Goal: Information Seeking & Learning: Learn about a topic

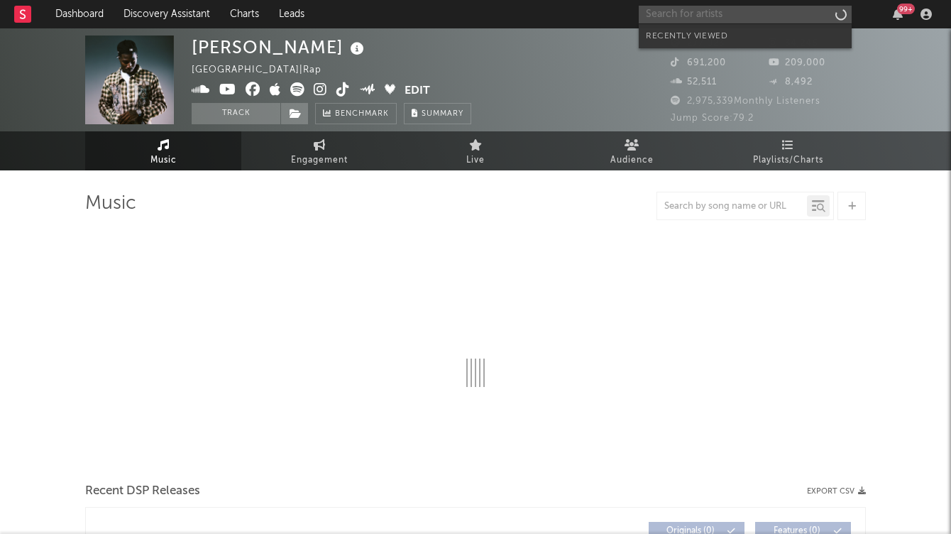
click at [679, 18] on input "text" at bounding box center [745, 15] width 213 height 18
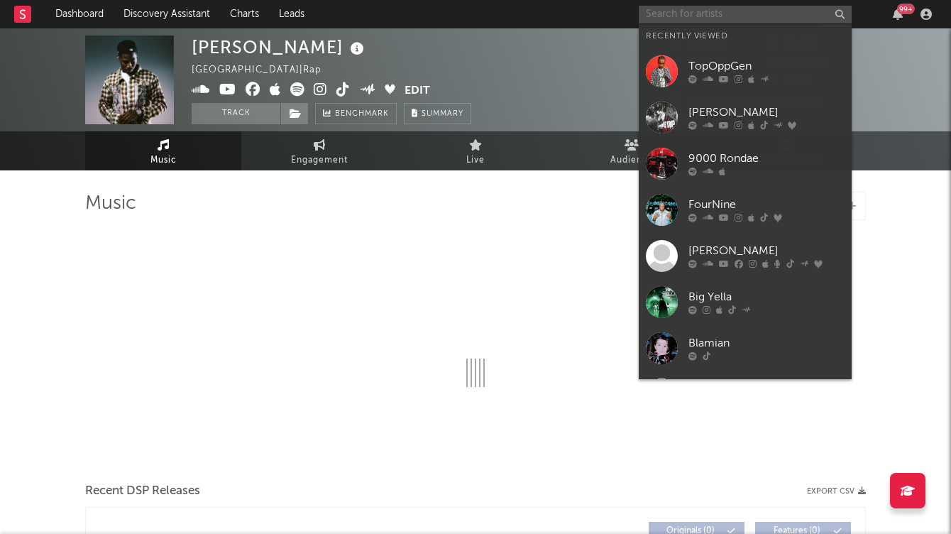
select select "6m"
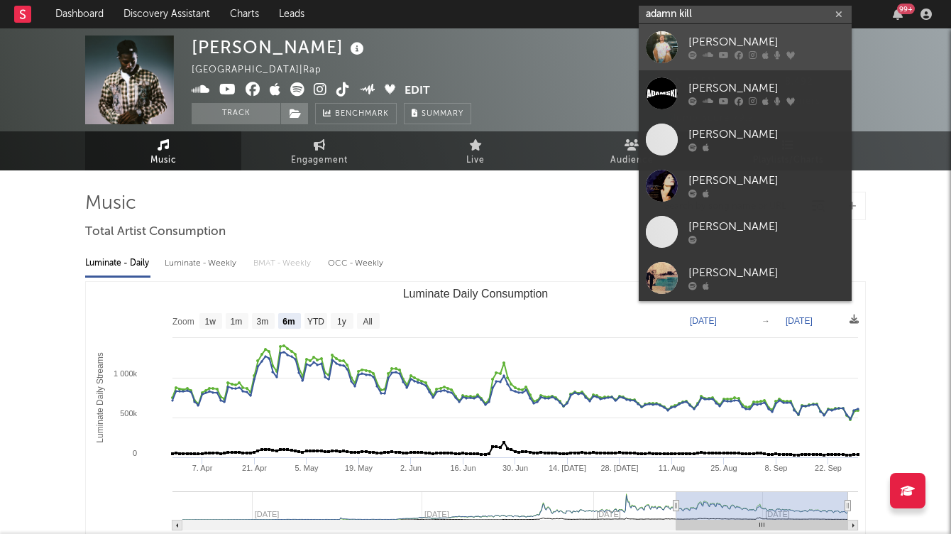
type input "adamn kill"
click at [708, 45] on div "[PERSON_NAME]" at bounding box center [766, 42] width 156 height 17
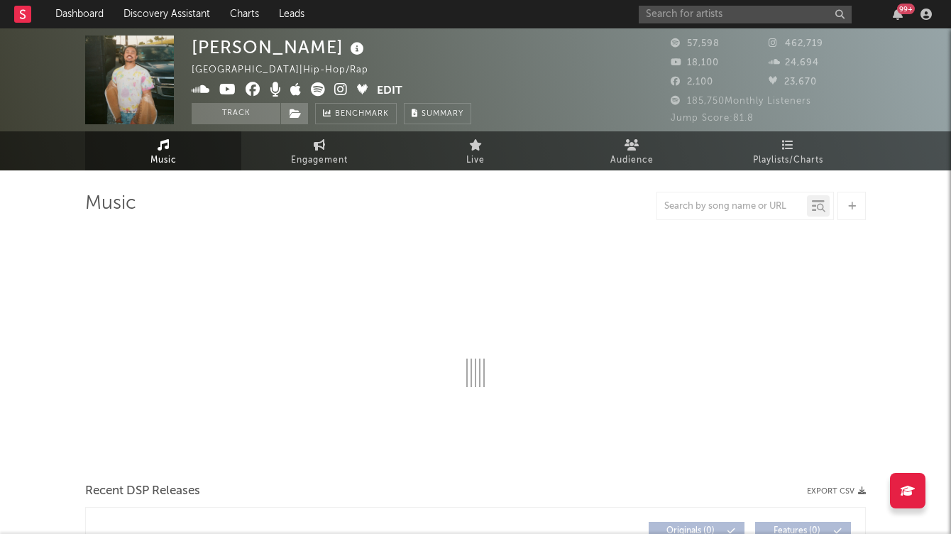
select select "6m"
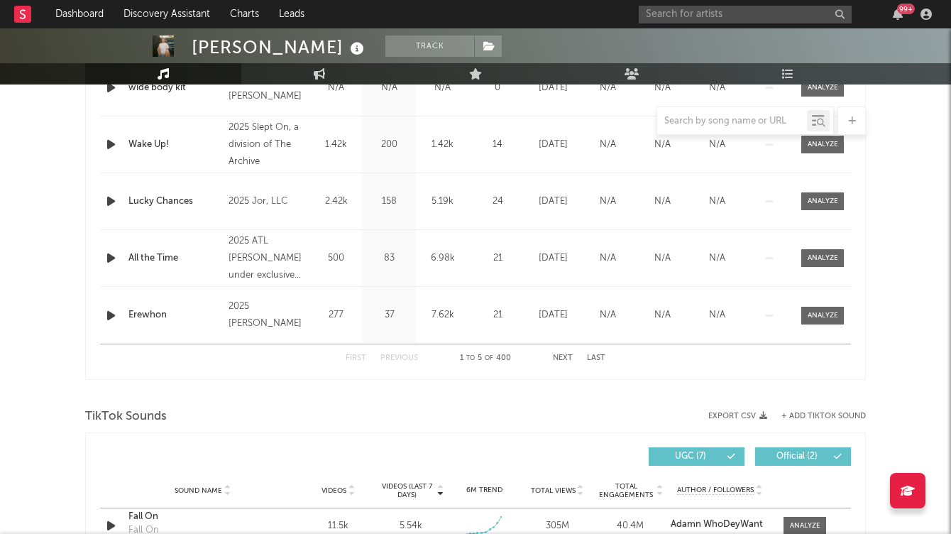
scroll to position [701, 0]
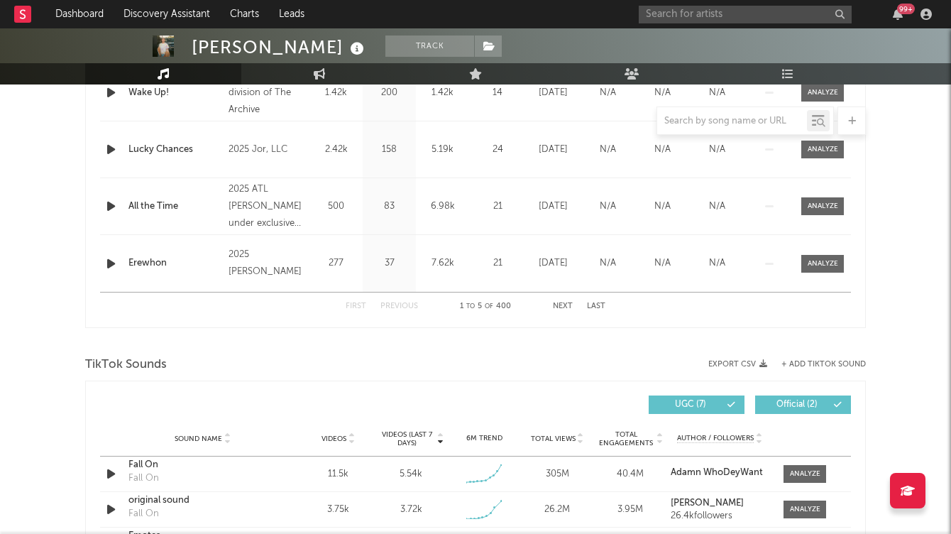
click at [566, 300] on div "First Previous 1 to 5 of 400 Next Last" at bounding box center [476, 306] width 260 height 28
click at [565, 307] on button "Next" at bounding box center [563, 306] width 20 height 8
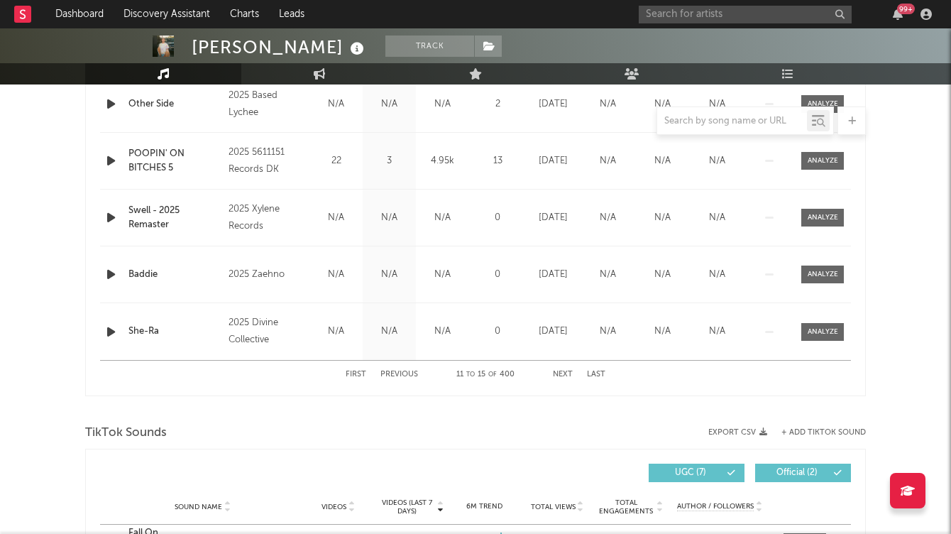
scroll to position [566, 0]
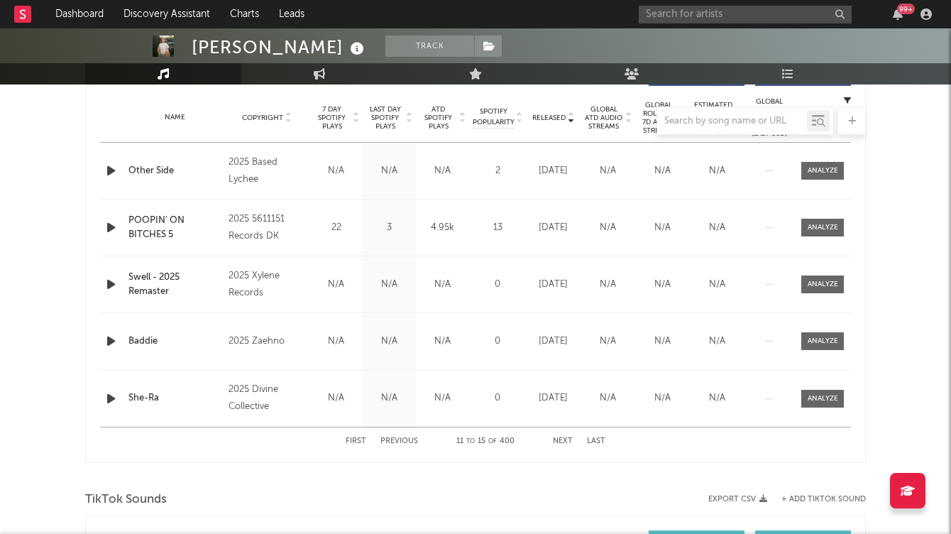
click at [565, 437] on button "Next" at bounding box center [563, 441] width 20 height 8
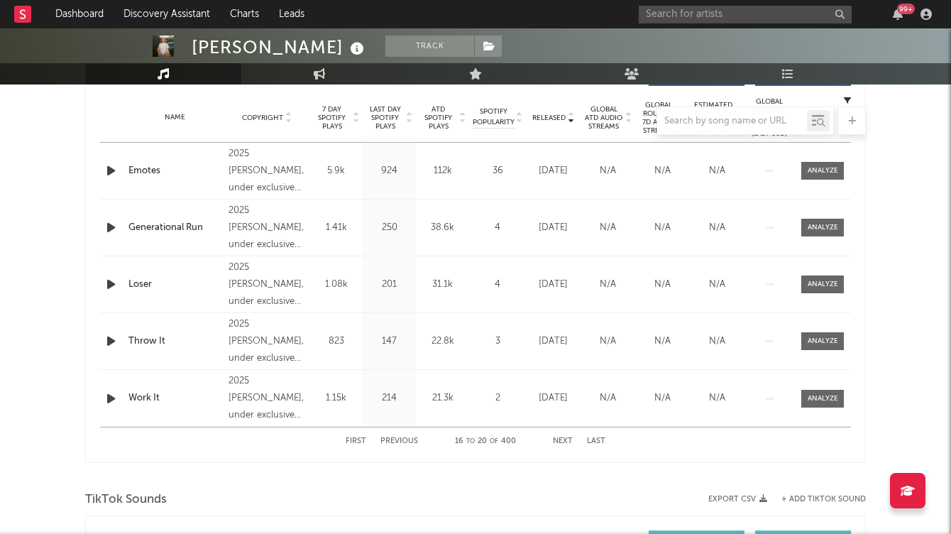
click at [565, 437] on button "Next" at bounding box center [563, 441] width 20 height 8
click at [567, 440] on button "Next" at bounding box center [563, 441] width 20 height 8
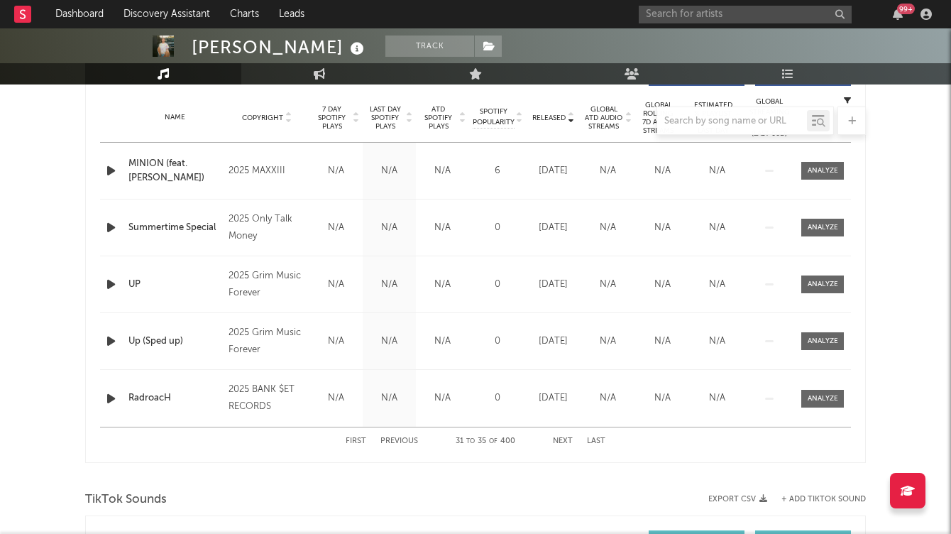
click at [567, 440] on button "Next" at bounding box center [563, 441] width 20 height 8
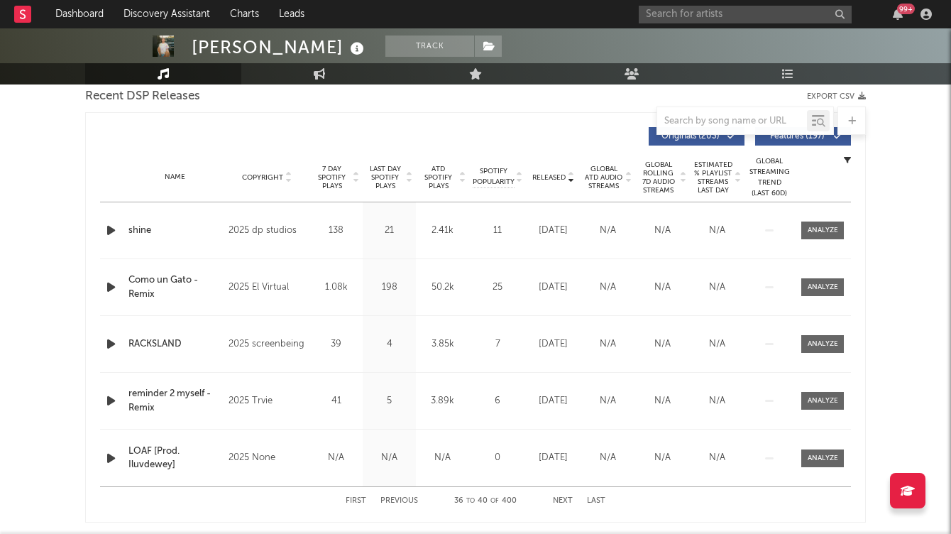
scroll to position [480, 0]
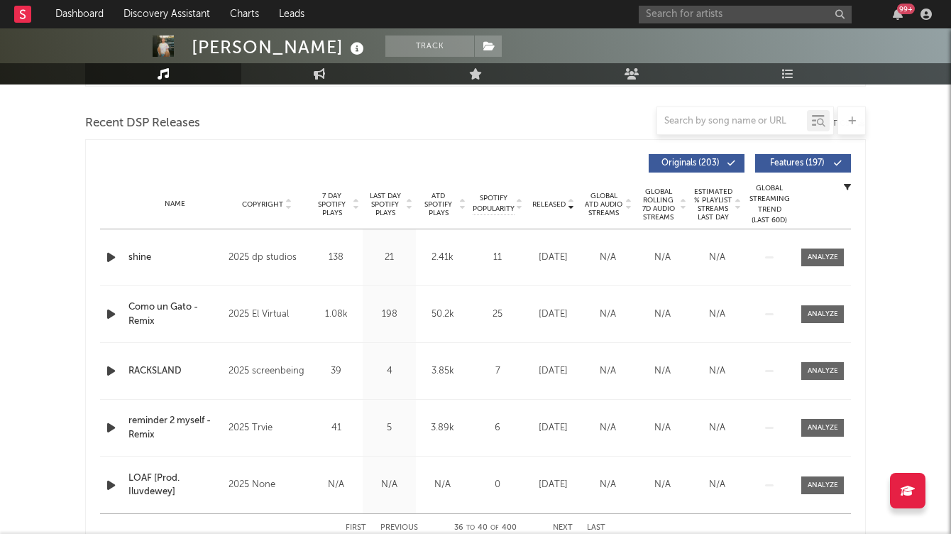
click at [627, 206] on icon at bounding box center [628, 207] width 7 height 6
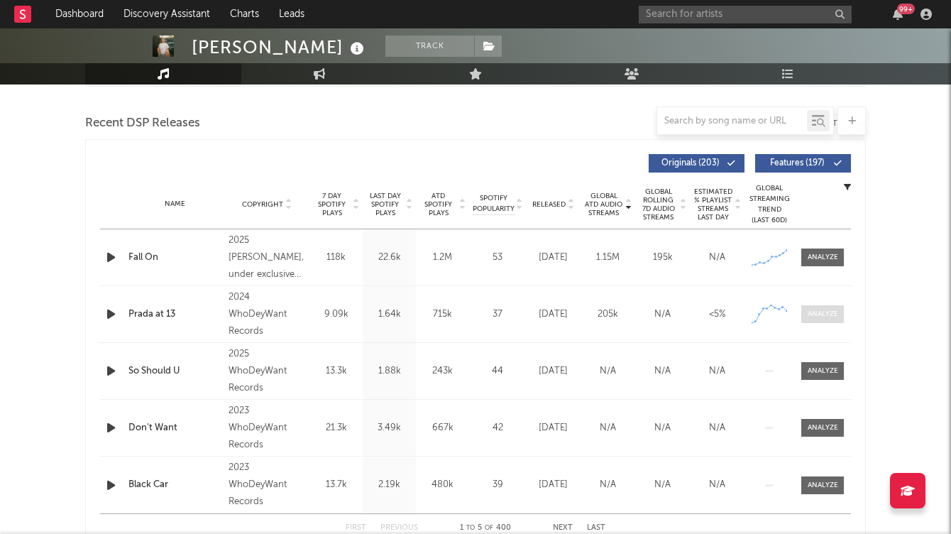
click at [806, 317] on span at bounding box center [822, 314] width 43 height 18
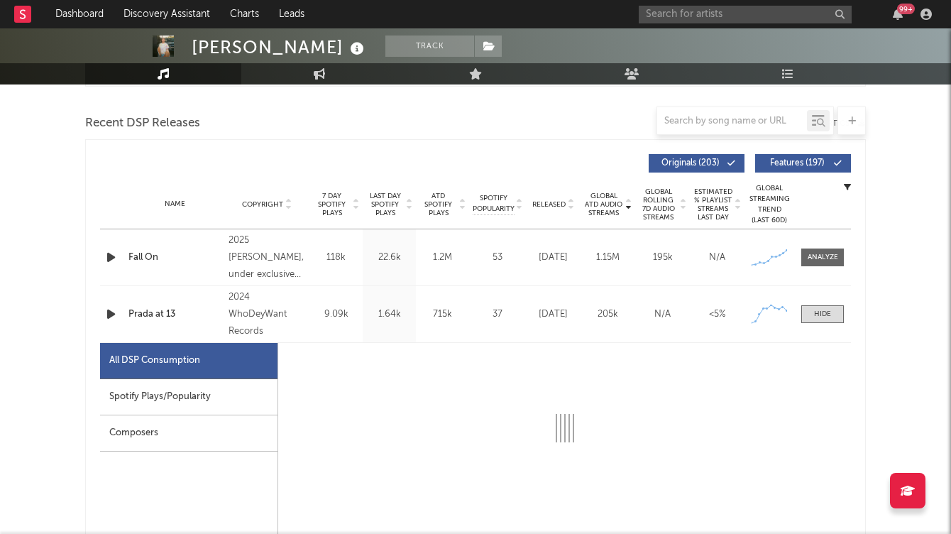
select select "6m"
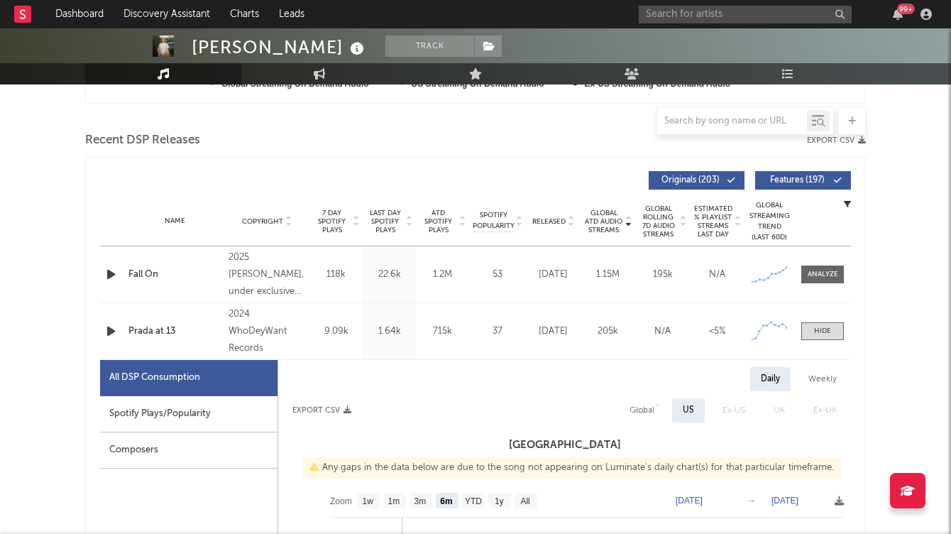
scroll to position [416, 0]
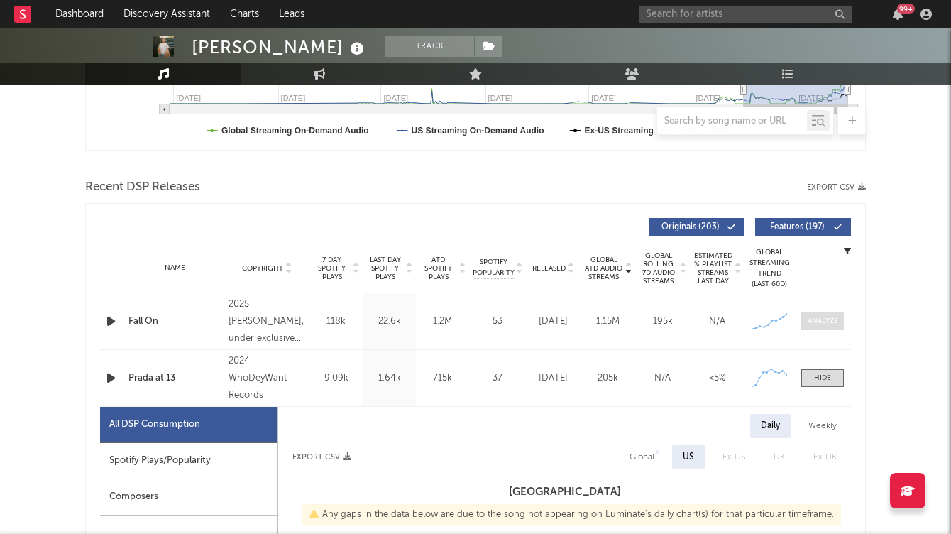
click at [808, 323] on div at bounding box center [823, 321] width 31 height 11
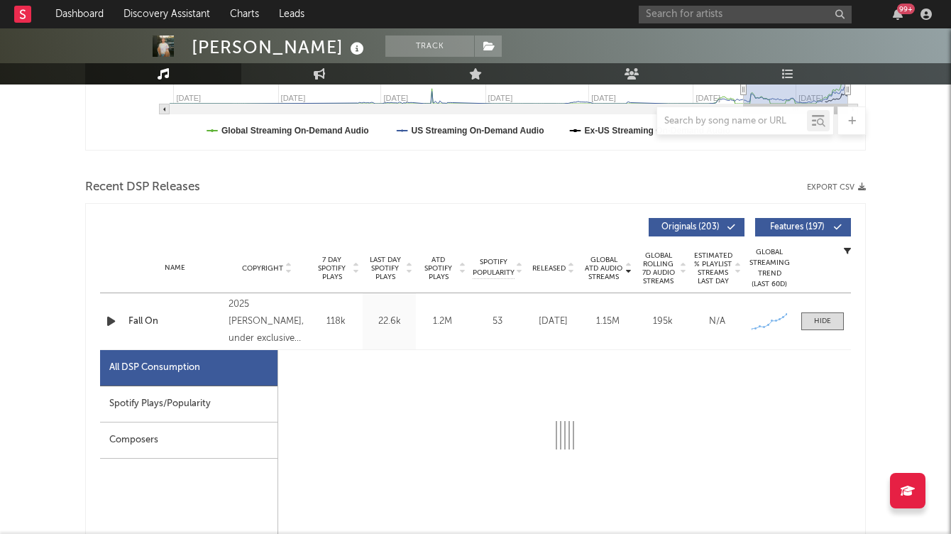
select select "6m"
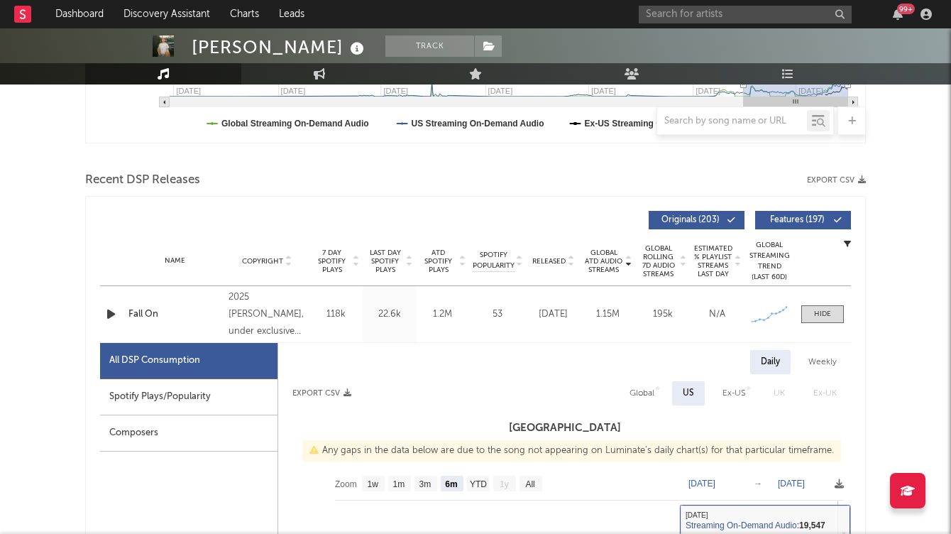
scroll to position [357, 0]
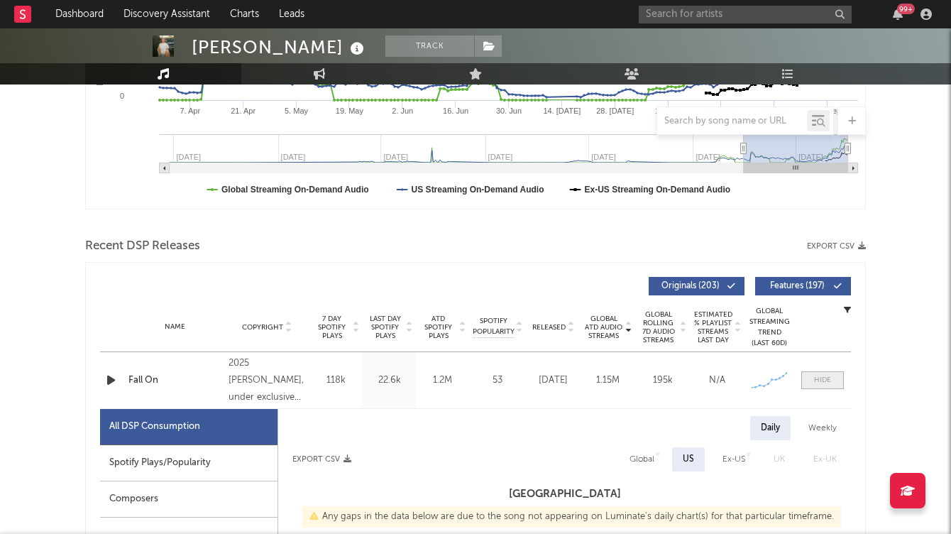
click at [818, 383] on div at bounding box center [822, 380] width 17 height 11
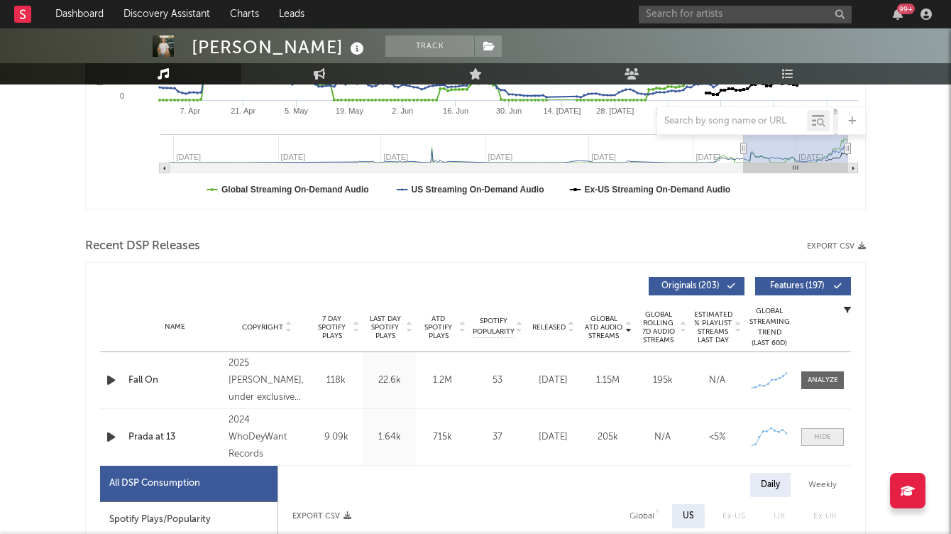
click at [811, 434] on span at bounding box center [822, 437] width 43 height 18
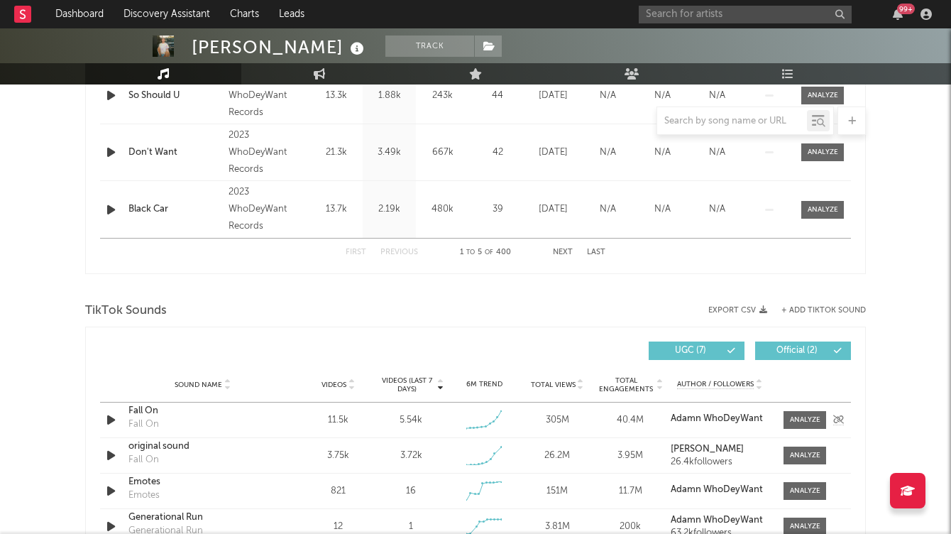
scroll to position [796, 0]
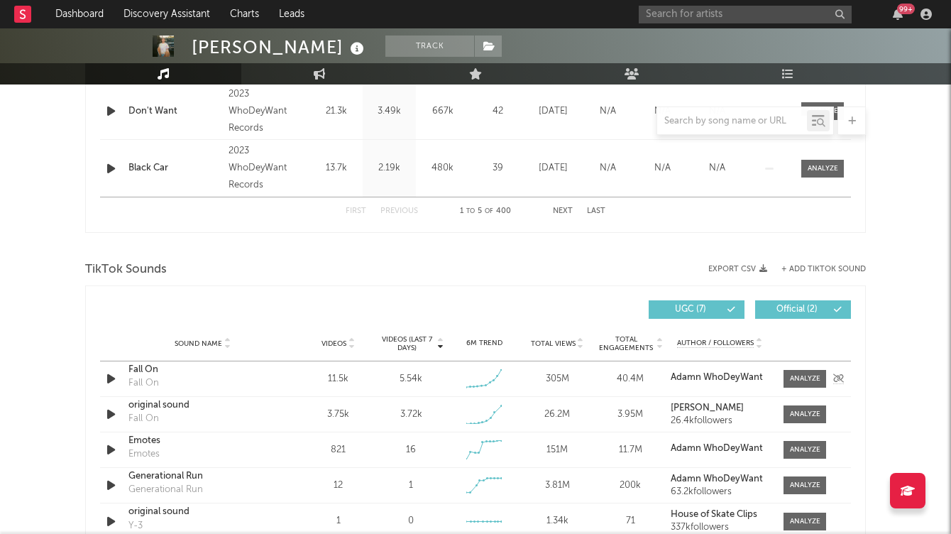
click at [111, 376] on icon "button" at bounding box center [111, 379] width 15 height 18
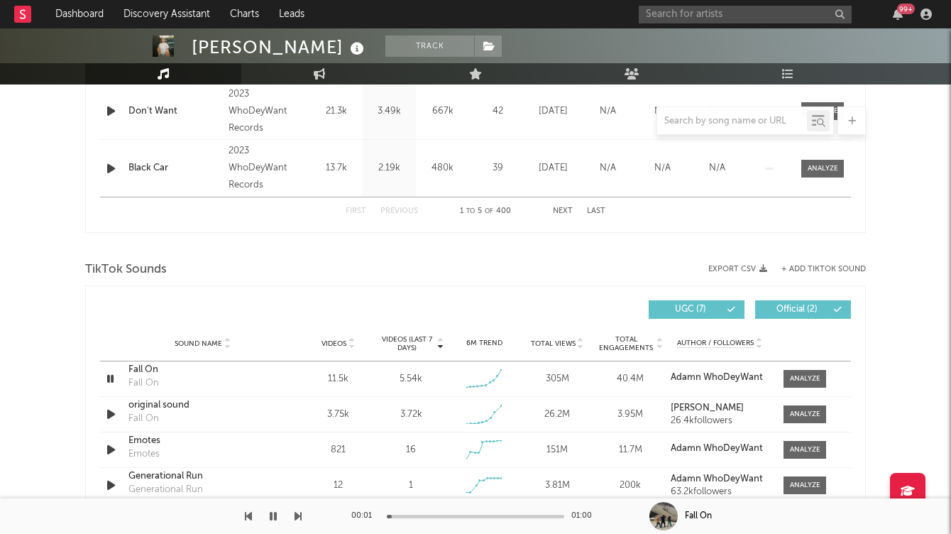
click at [441, 515] on div at bounding box center [475, 517] width 177 height 4
click at [273, 516] on icon "button" at bounding box center [273, 515] width 7 height 11
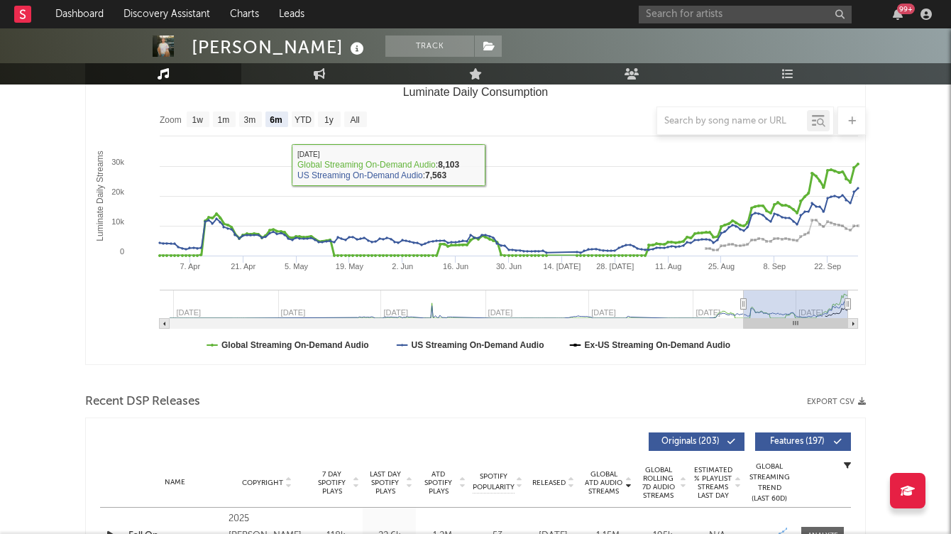
scroll to position [0, 0]
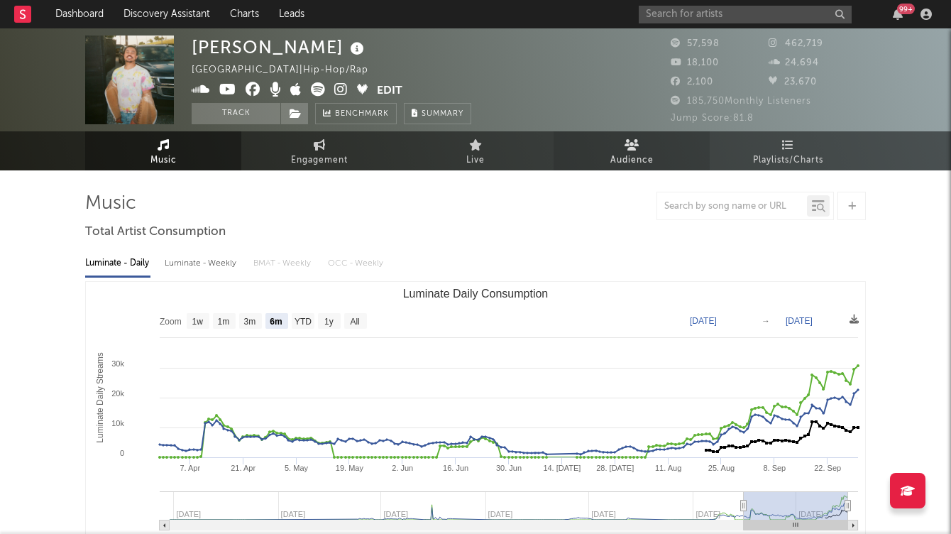
click at [646, 159] on span "Audience" at bounding box center [631, 160] width 43 height 17
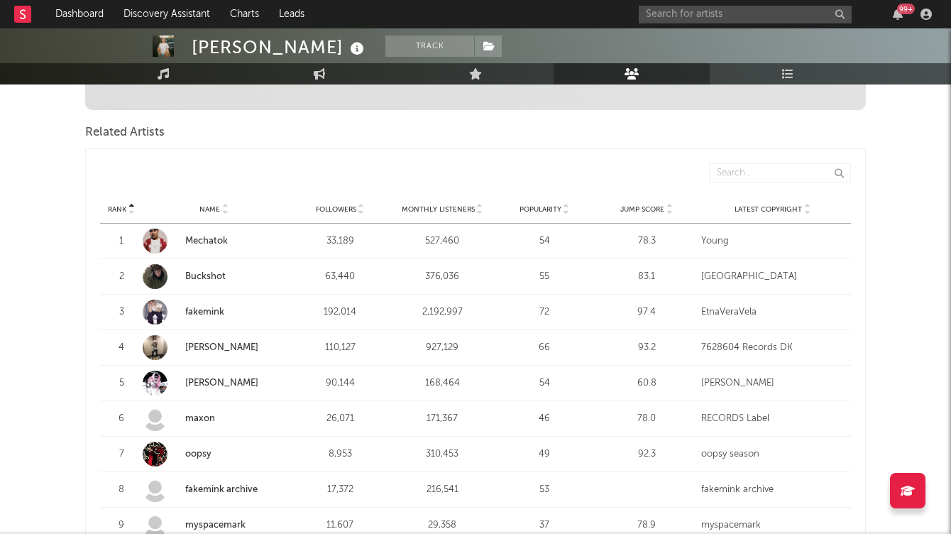
scroll to position [486, 0]
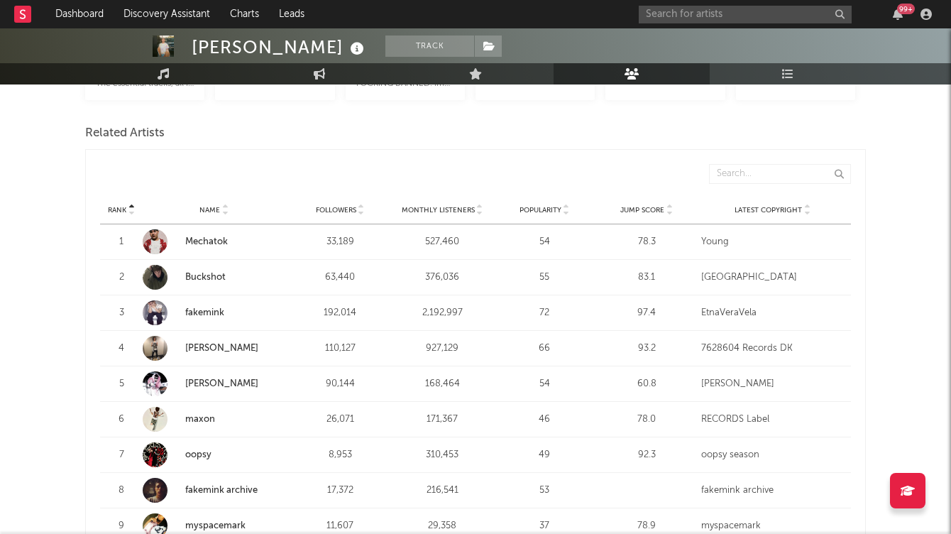
click at [222, 273] on link "Buckshot" at bounding box center [205, 277] width 40 height 9
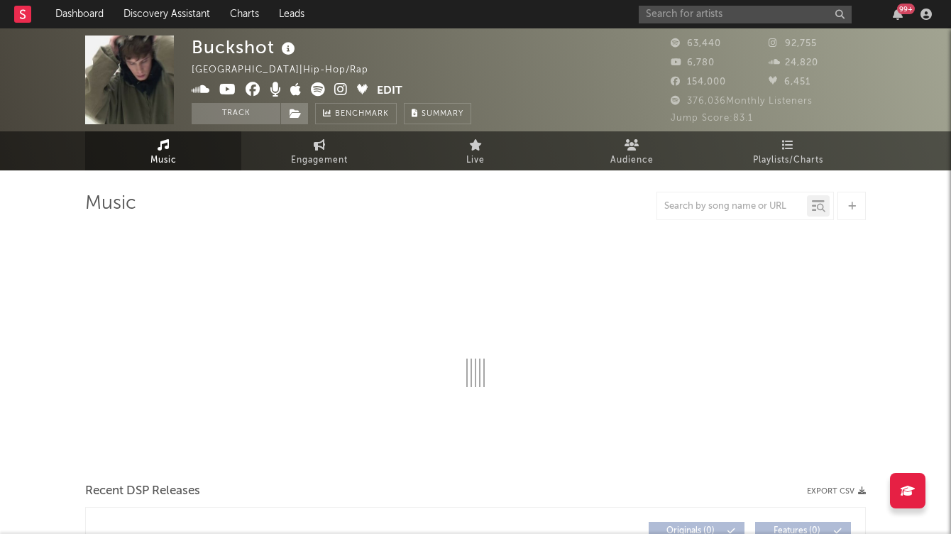
select select "6m"
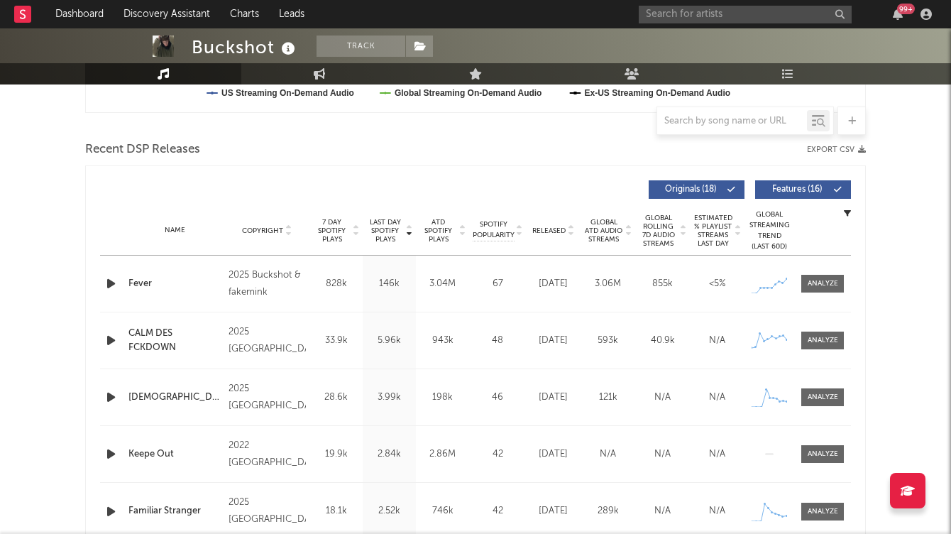
scroll to position [510, 0]
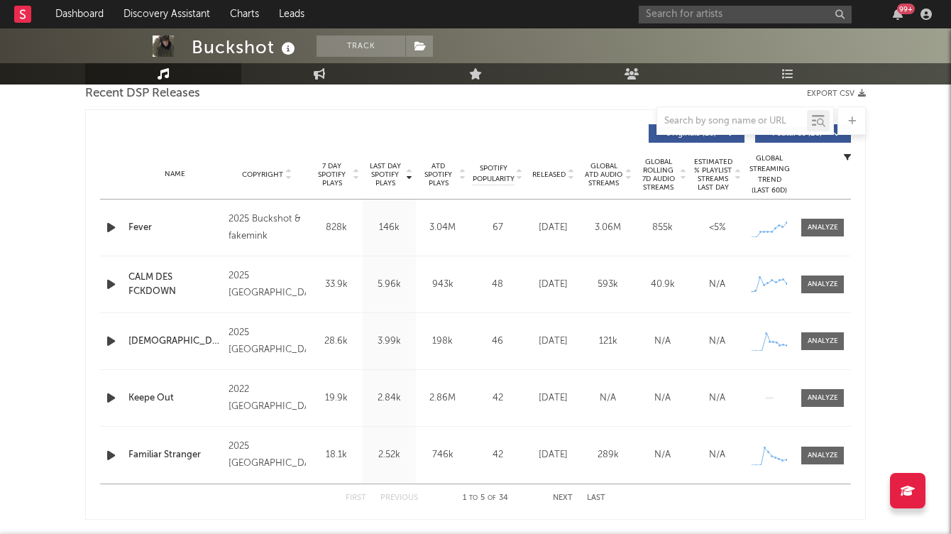
click at [569, 177] on icon at bounding box center [570, 178] width 7 height 6
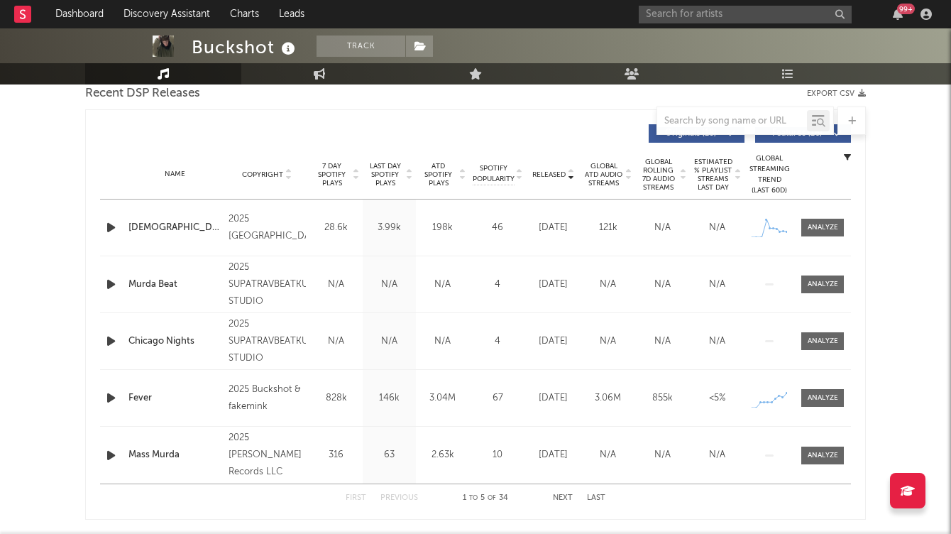
click at [569, 177] on icon at bounding box center [570, 178] width 7 height 6
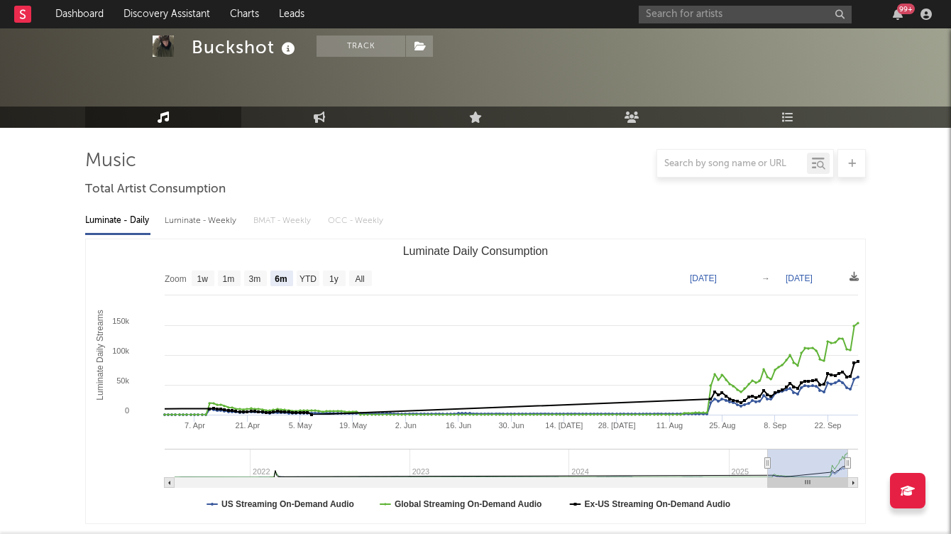
scroll to position [0, 0]
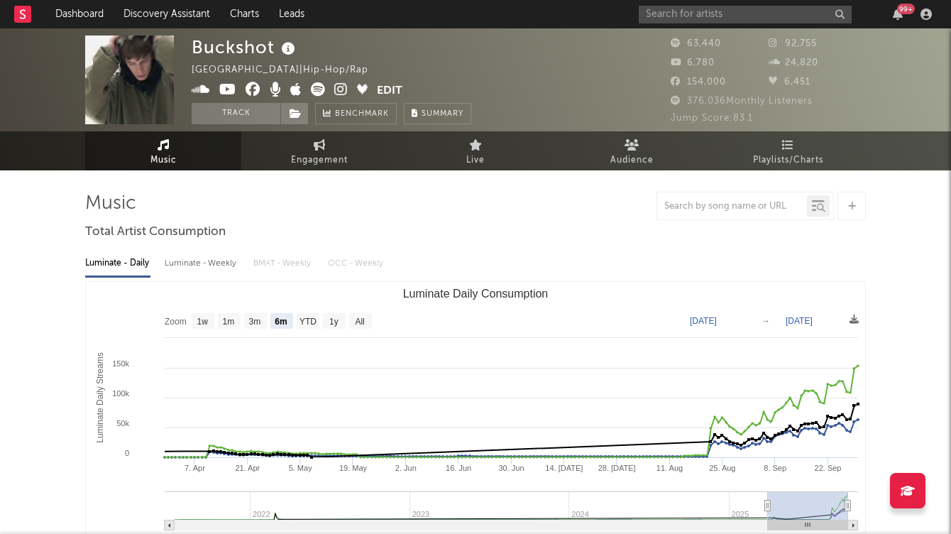
click at [341, 87] on icon at bounding box center [340, 89] width 13 height 14
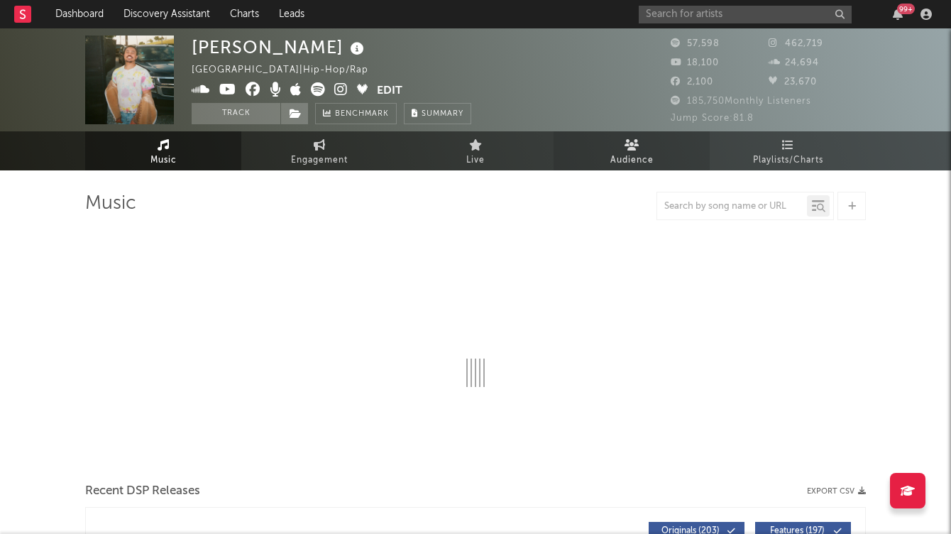
select select "6m"
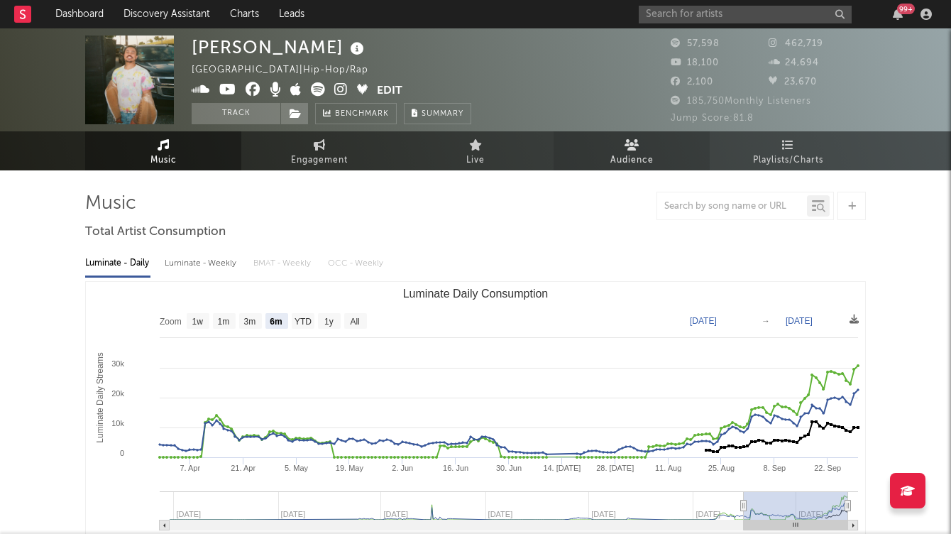
click at [647, 165] on span "Audience" at bounding box center [631, 160] width 43 height 17
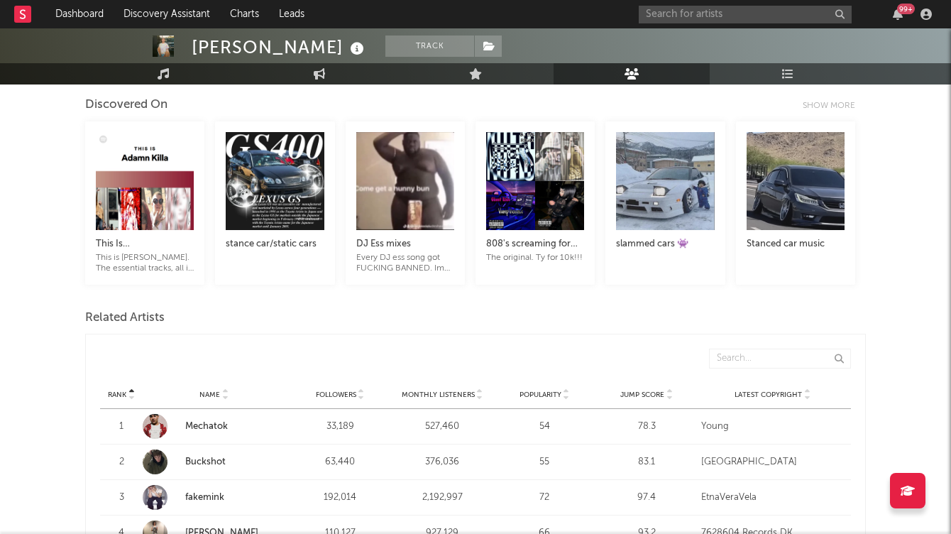
scroll to position [328, 0]
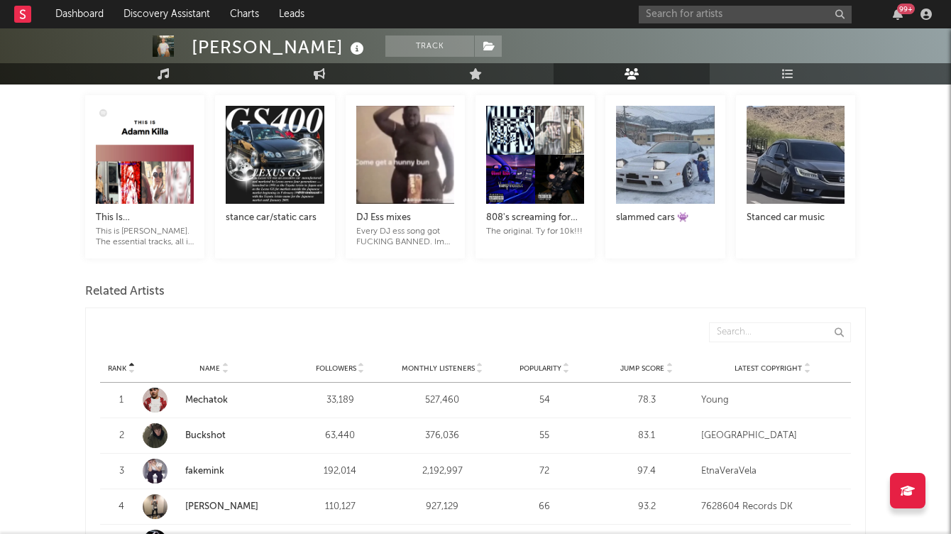
click at [667, 357] on div "Rank Name Followers Monthly Listeners Popularity Jump Score Latest Copyright" at bounding box center [475, 368] width 751 height 28
click at [671, 368] on icon at bounding box center [669, 371] width 7 height 6
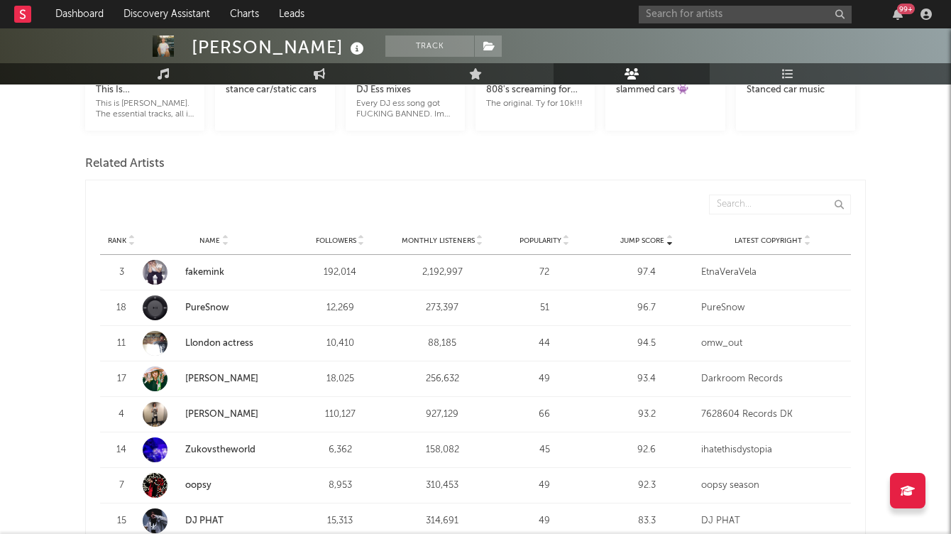
scroll to position [458, 0]
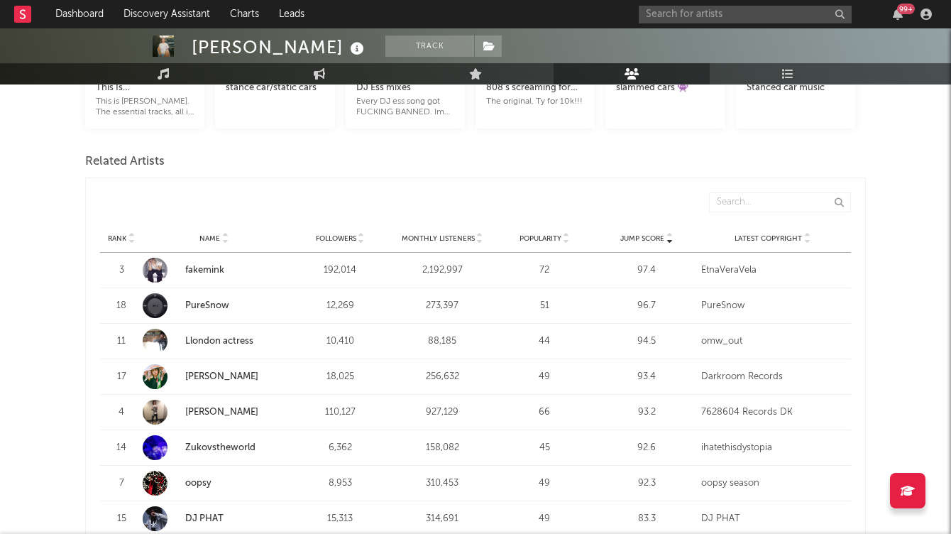
click at [229, 336] on link "Llondon actress" at bounding box center [219, 340] width 68 height 9
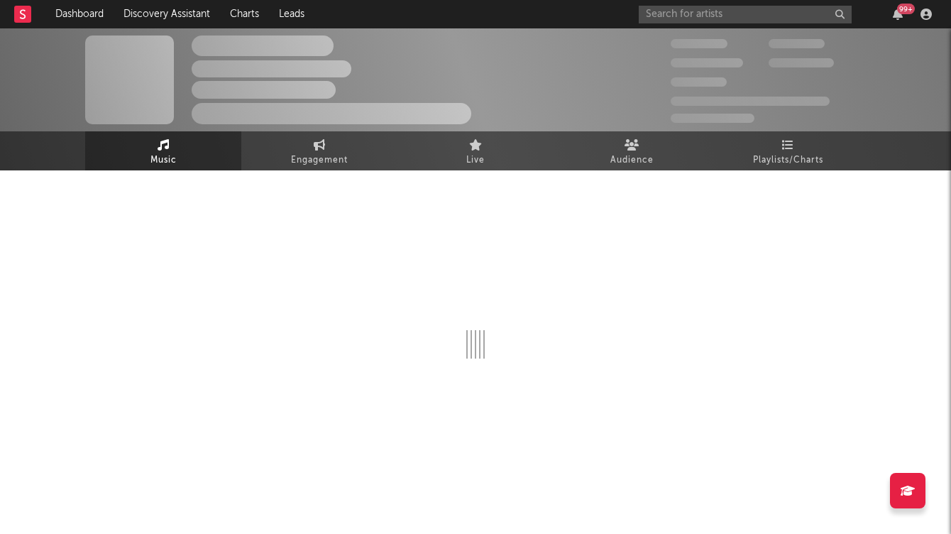
select select "1w"
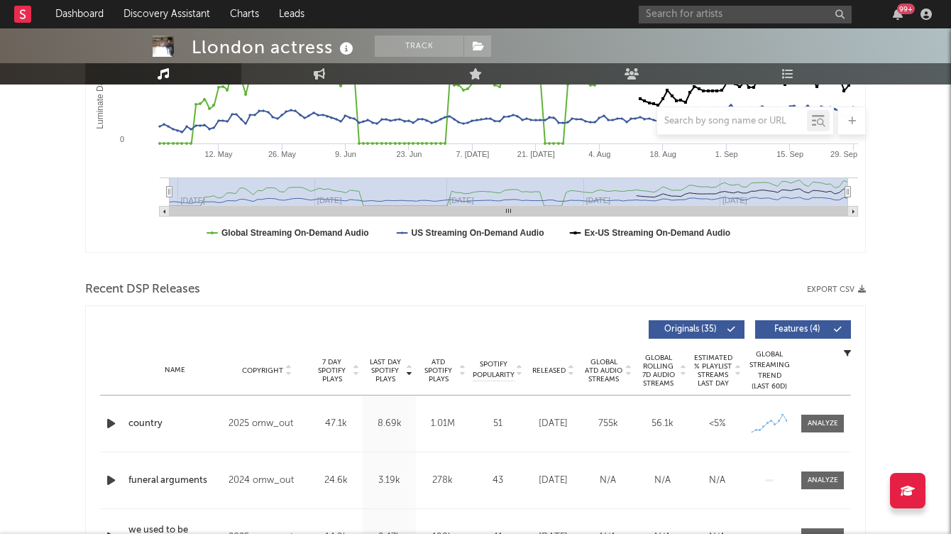
scroll to position [143, 0]
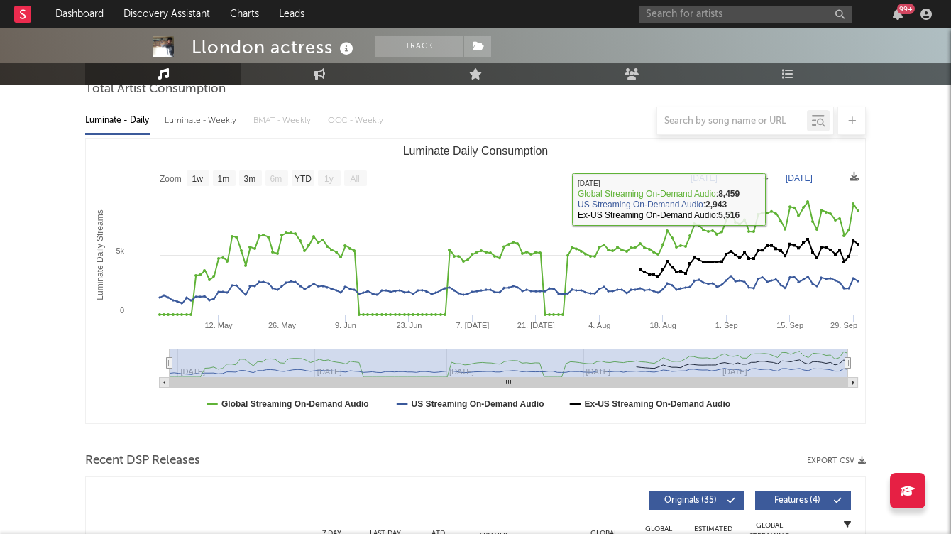
click at [200, 118] on div at bounding box center [475, 120] width 781 height 28
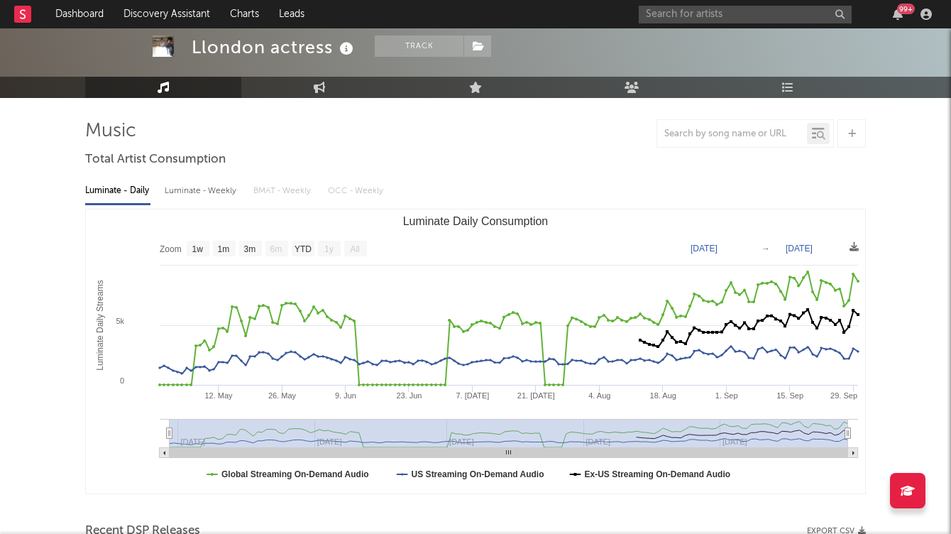
scroll to position [44, 0]
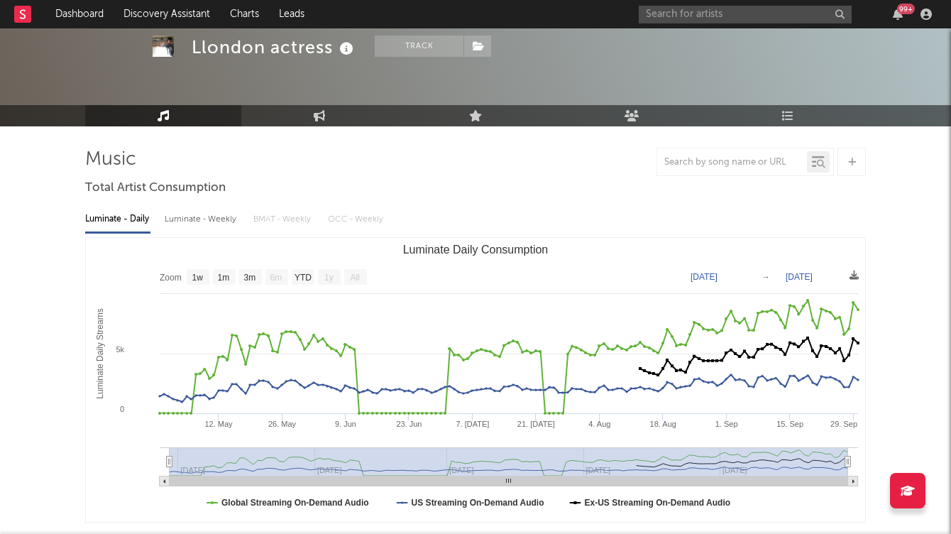
click at [212, 226] on div "Luminate - Weekly" at bounding box center [202, 219] width 75 height 24
select select "6m"
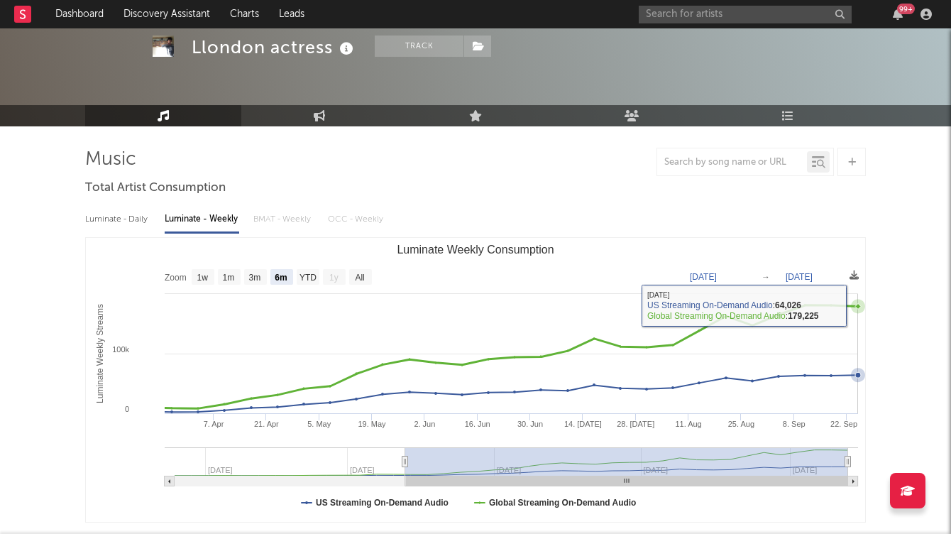
scroll to position [0, 0]
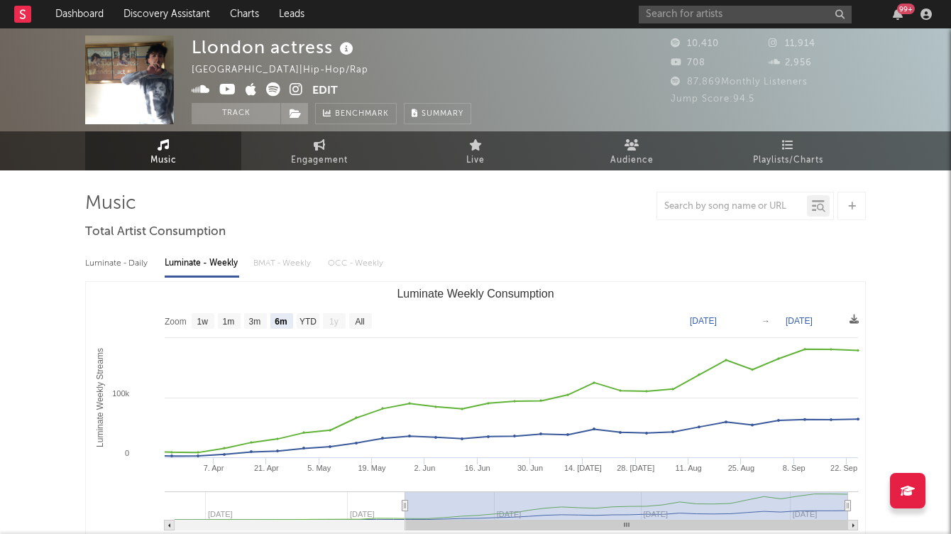
click at [292, 91] on icon at bounding box center [296, 89] width 13 height 14
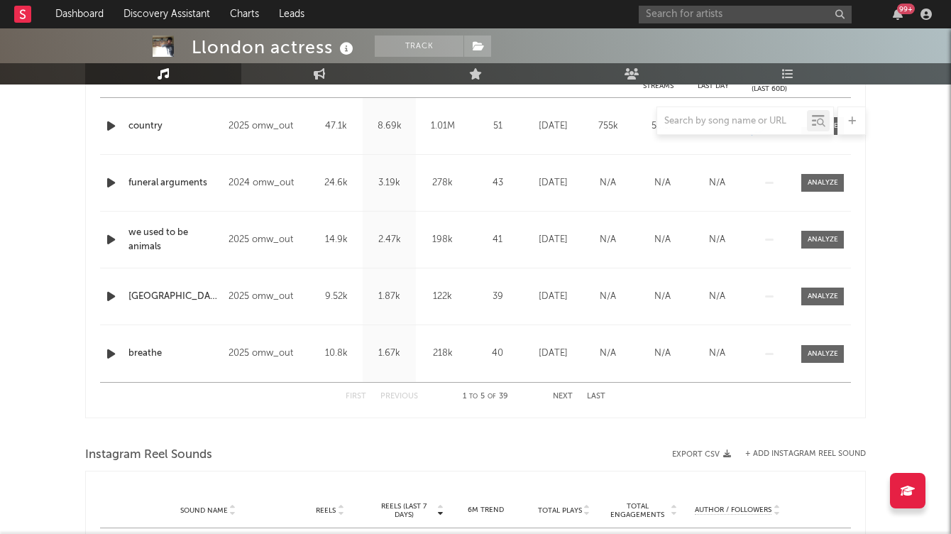
scroll to position [615, 0]
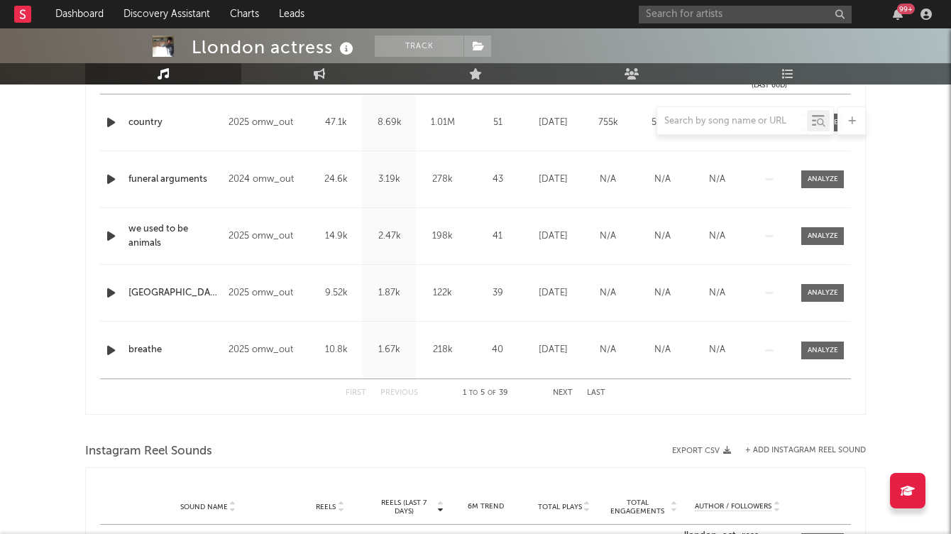
click at [921, 271] on div "Llondon actress Track [GEOGRAPHIC_DATA] | Hip-Hop/Rap Edit Track Benchmark Summ…" at bounding box center [475, 315] width 951 height 1802
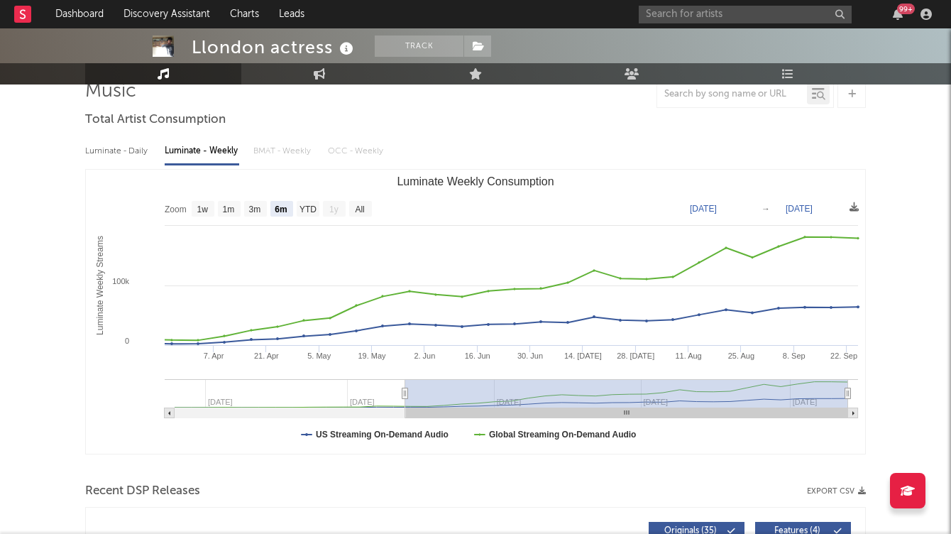
scroll to position [0, 0]
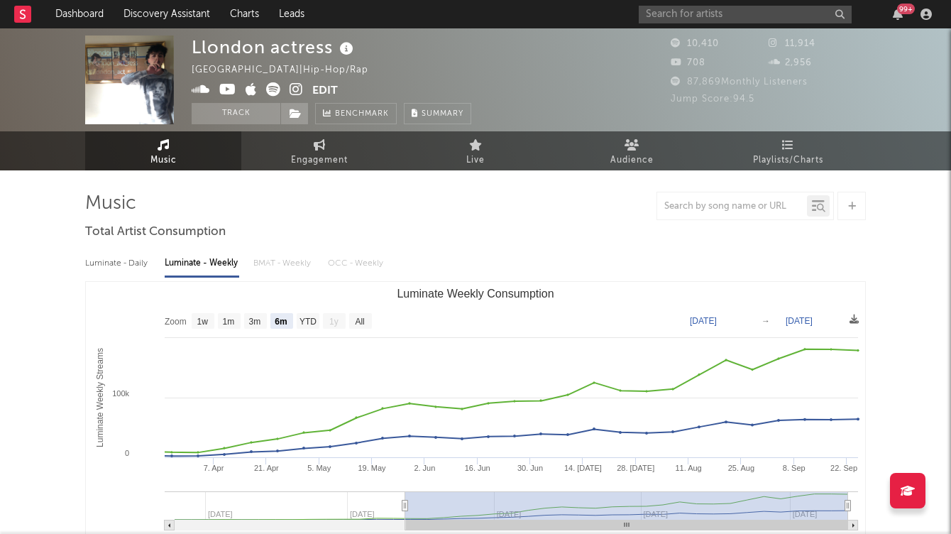
click at [297, 94] on icon at bounding box center [296, 89] width 13 height 14
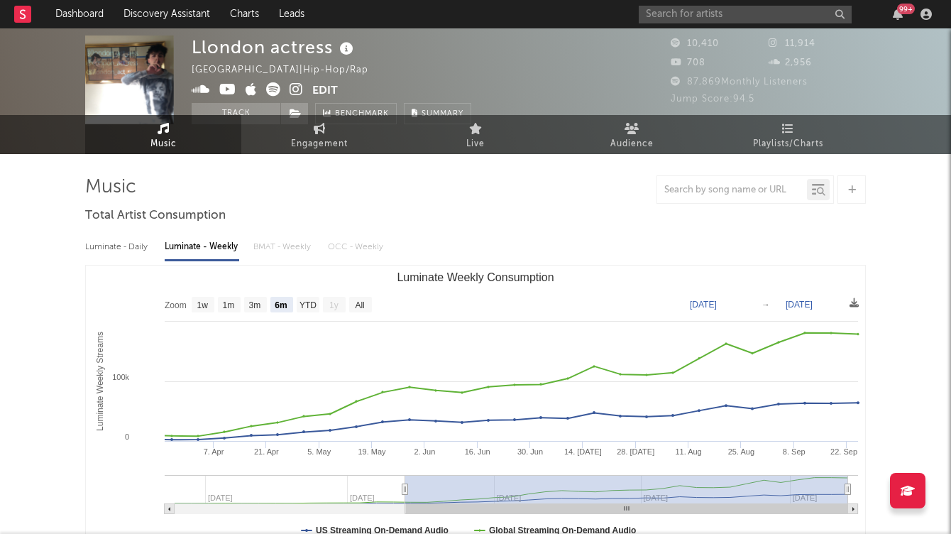
scroll to position [19, 0]
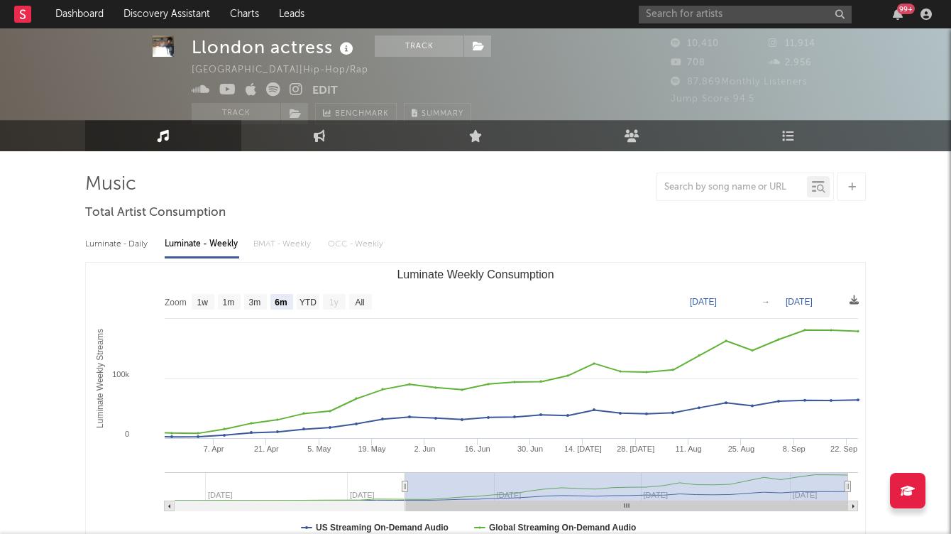
click at [130, 253] on div "Luminate - Daily" at bounding box center [117, 244] width 65 height 24
select select "1w"
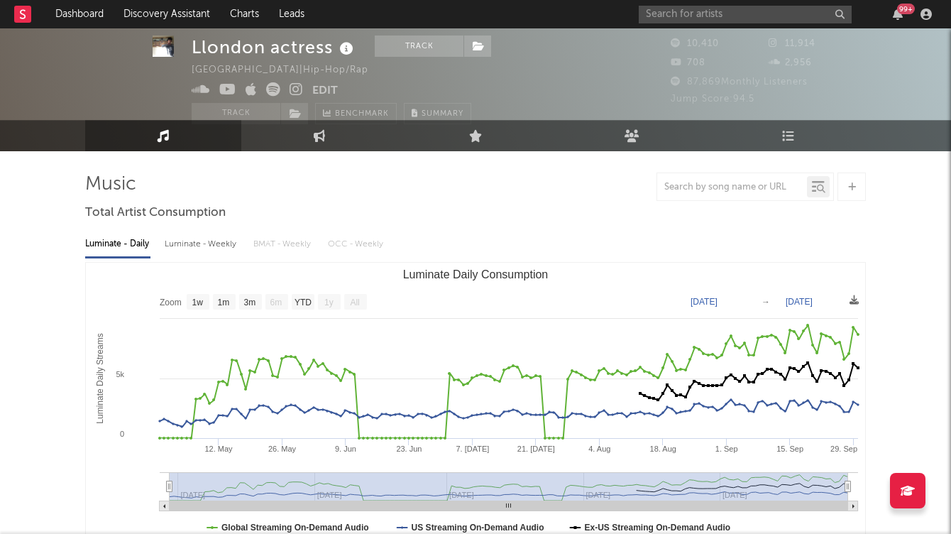
click at [172, 251] on div "Luminate - Weekly" at bounding box center [202, 244] width 75 height 24
select select "6m"
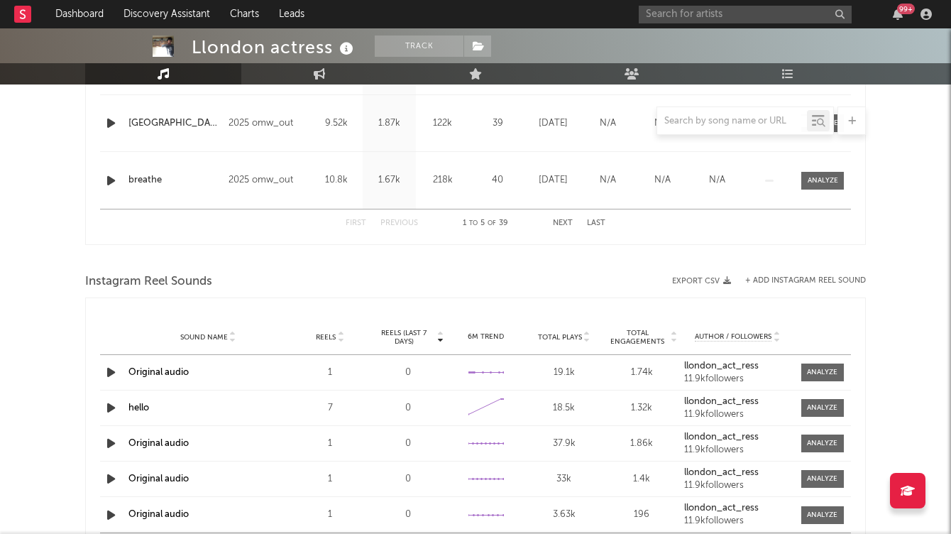
scroll to position [786, 0]
